Goal: Information Seeking & Learning: Find specific fact

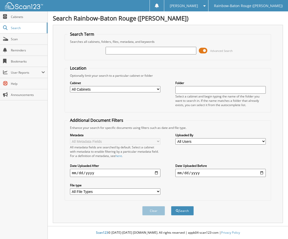
click at [113, 51] on input "text" at bounding box center [151, 51] width 90 height 8
type input "[PERSON_NAME]"
click at [182, 213] on button "Search" at bounding box center [182, 210] width 23 height 9
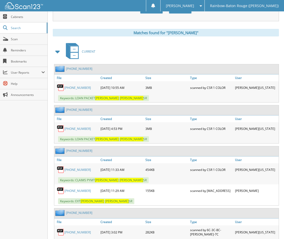
scroll to position [260, 0]
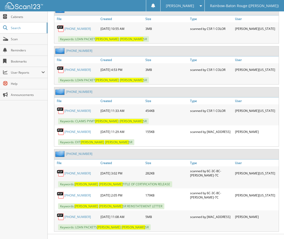
click at [71, 217] on link "25-130855-3" at bounding box center [77, 216] width 27 height 4
